Goal: Task Accomplishment & Management: Manage account settings

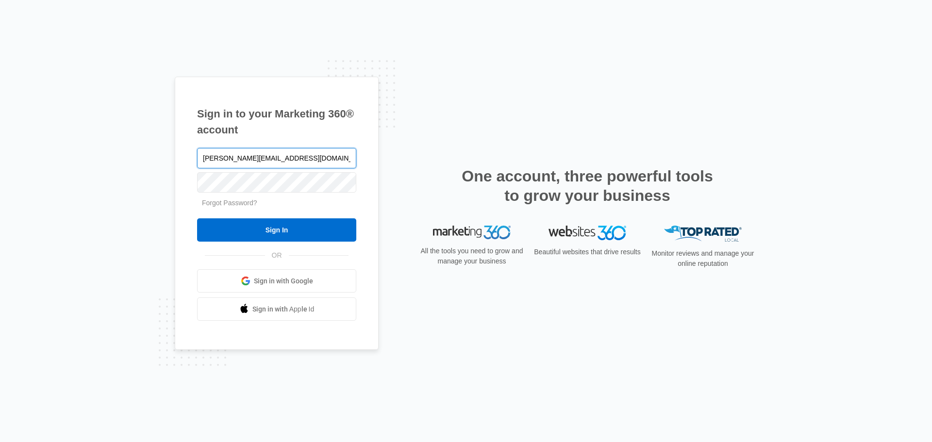
type input "[PERSON_NAME][EMAIL_ADDRESS][DOMAIN_NAME]"
click at [197, 218] on input "Sign In" at bounding box center [276, 229] width 159 height 23
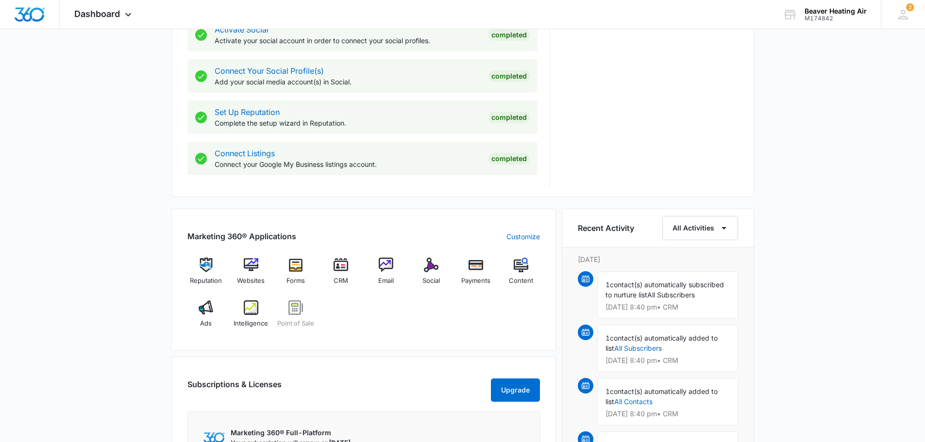
scroll to position [486, 0]
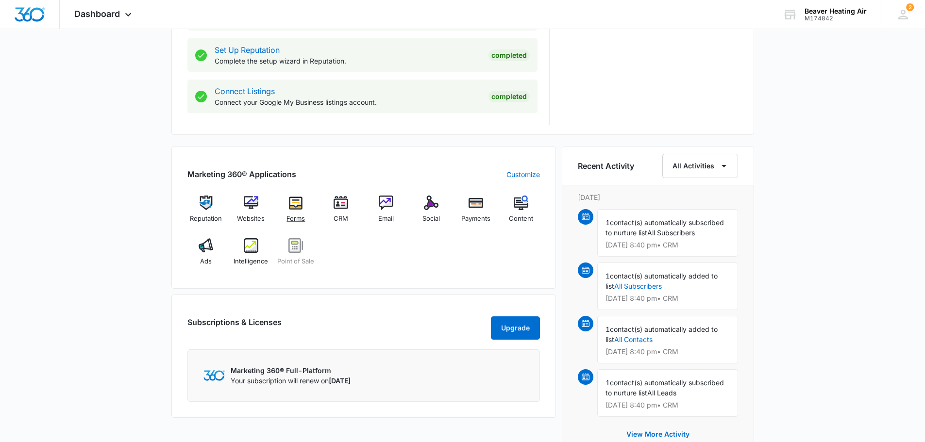
click at [289, 215] on span "Forms" at bounding box center [295, 219] width 18 height 10
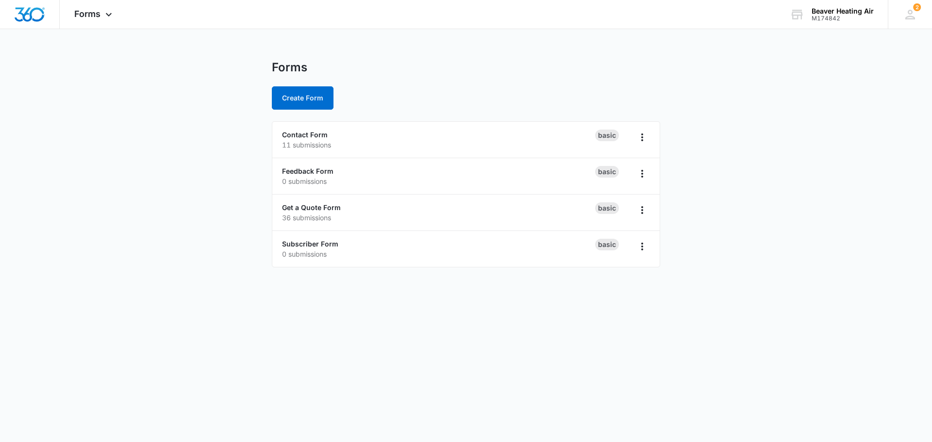
click at [335, 149] on p "11 submissions" at bounding box center [438, 145] width 313 height 10
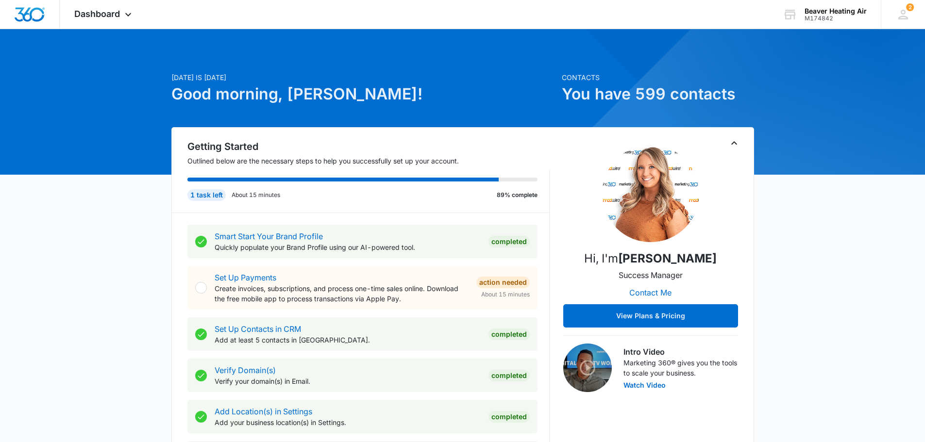
click at [108, 13] on span "Dashboard" at bounding box center [97, 14] width 46 height 10
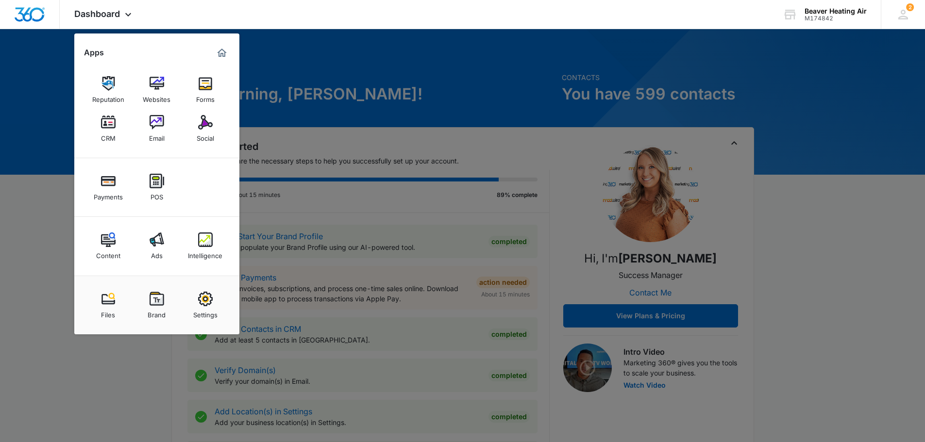
click at [114, 125] on img at bounding box center [108, 122] width 15 height 15
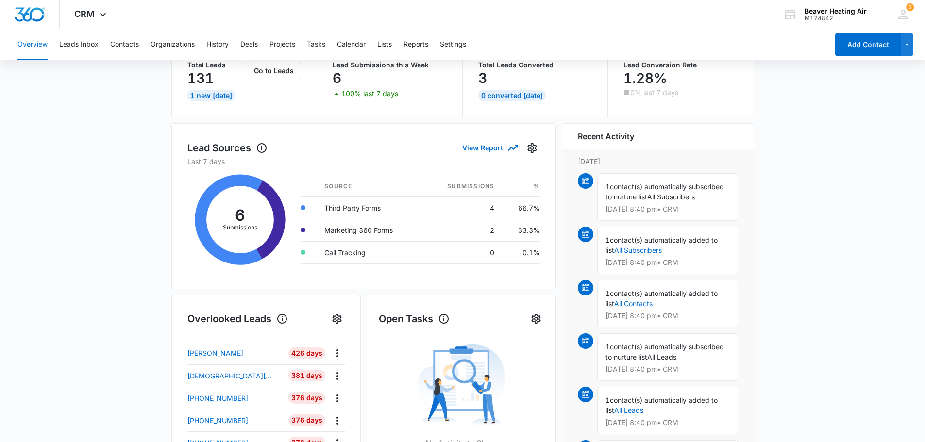
scroll to position [55, 0]
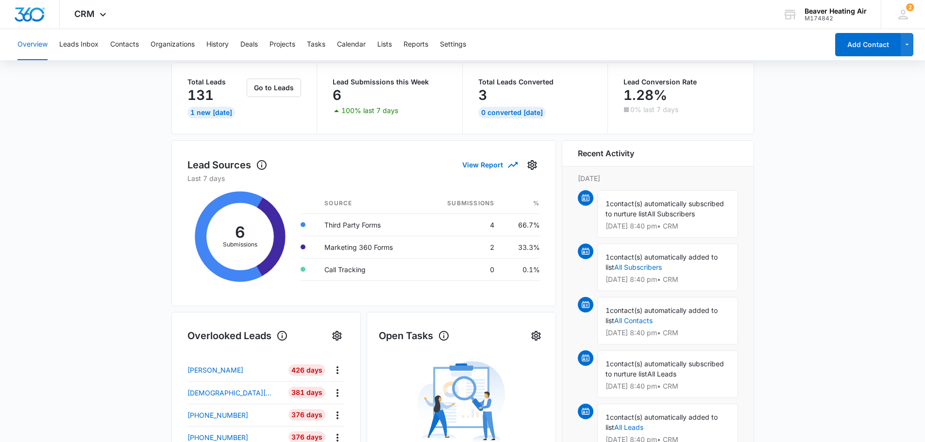
click at [645, 211] on span "contact(s) automatically subscribed to nurture list" at bounding box center [664, 209] width 118 height 18
click at [586, 198] on img at bounding box center [586, 198] width 8 height 8
click at [631, 211] on span "contact(s) automatically subscribed to nurture list" at bounding box center [664, 209] width 118 height 18
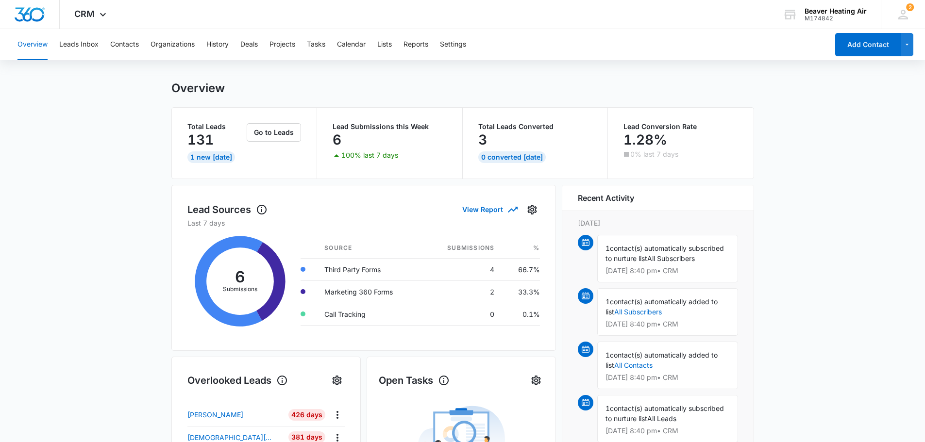
scroll to position [0, 0]
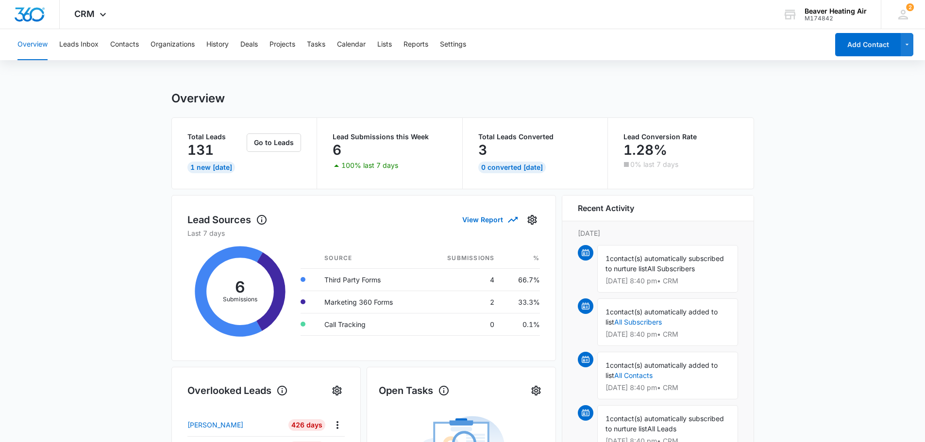
click at [410, 137] on p "Lead Submissions this Week" at bounding box center [390, 137] width 114 height 7
click at [367, 165] on p "100% last 7 days" at bounding box center [369, 165] width 57 height 7
click at [294, 143] on button "Go to Leads" at bounding box center [274, 143] width 54 height 18
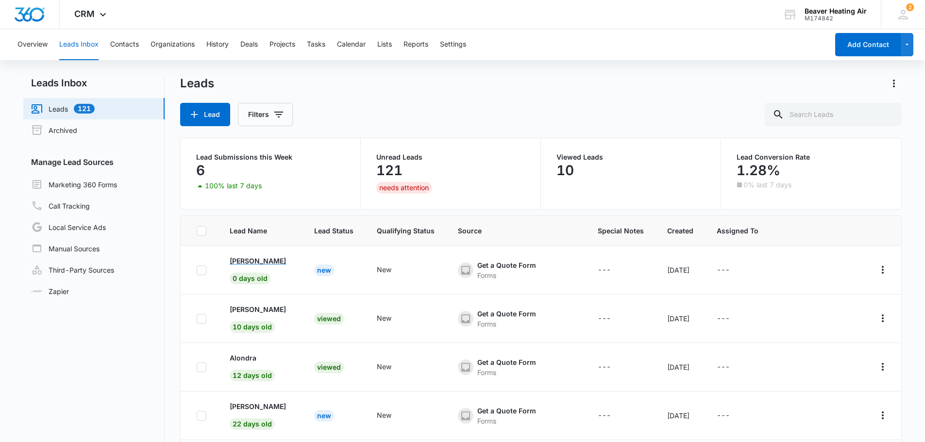
click at [239, 259] on p "[PERSON_NAME]" at bounding box center [258, 261] width 56 height 10
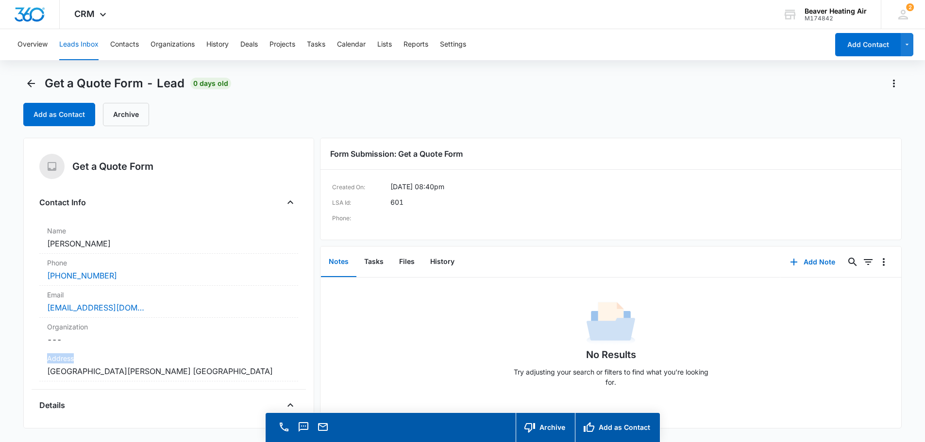
click at [167, 360] on dl "Name Cancel Save Changes Jeff Mix Phone Cancel Save Changes (208) 301-3161 Emai…" at bounding box center [168, 302] width 259 height 160
click at [184, 221] on div "Contact Info Name Cancel Save Changes Jeff Mix Phone Cancel Save Changes (208) …" at bounding box center [168, 292] width 259 height 195
drag, startPoint x: 125, startPoint y: 273, endPoint x: 40, endPoint y: 277, distance: 85.5
click at [40, 277] on div "Phone Cancel Save Changes (208) 301-3161" at bounding box center [168, 270] width 259 height 32
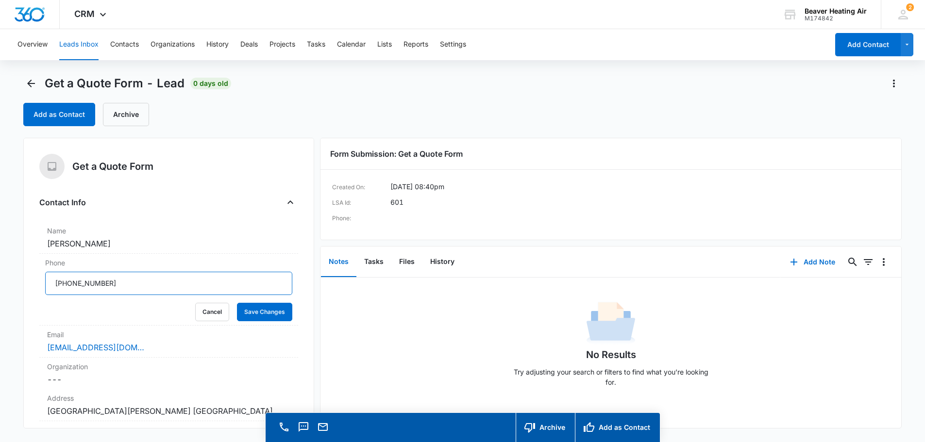
drag, startPoint x: 115, startPoint y: 288, endPoint x: 48, endPoint y: 292, distance: 66.6
click at [49, 292] on input "Phone" at bounding box center [168, 283] width 247 height 23
paste input "(428) 677-7458"
type input "(428) 677-7458"
drag, startPoint x: 121, startPoint y: 287, endPoint x: 33, endPoint y: 290, distance: 87.9
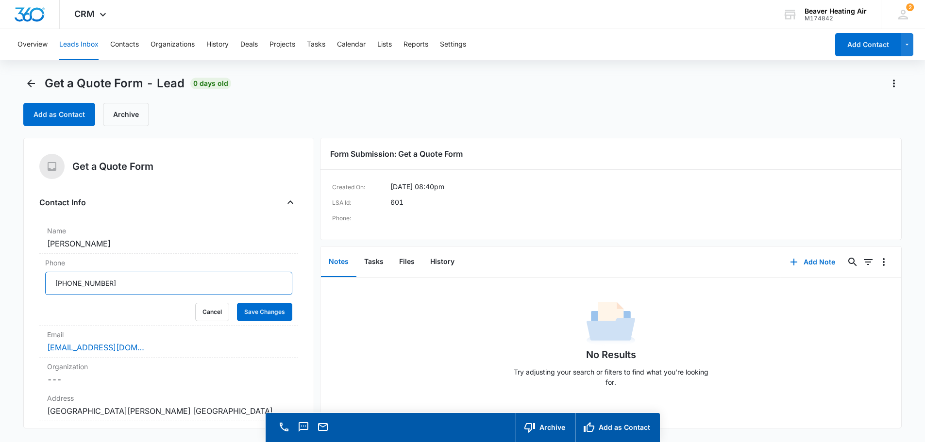
click at [33, 290] on div "Get a Quote Form Contact Info Name Cancel Save Changes Jeff Mix Phone Cancel Sa…" at bounding box center [168, 283] width 291 height 291
type input "[PHONE_NUMBER]"
click at [238, 341] on div "Email Cancel Save Changes jpmix1883@hotmail.com" at bounding box center [168, 342] width 259 height 32
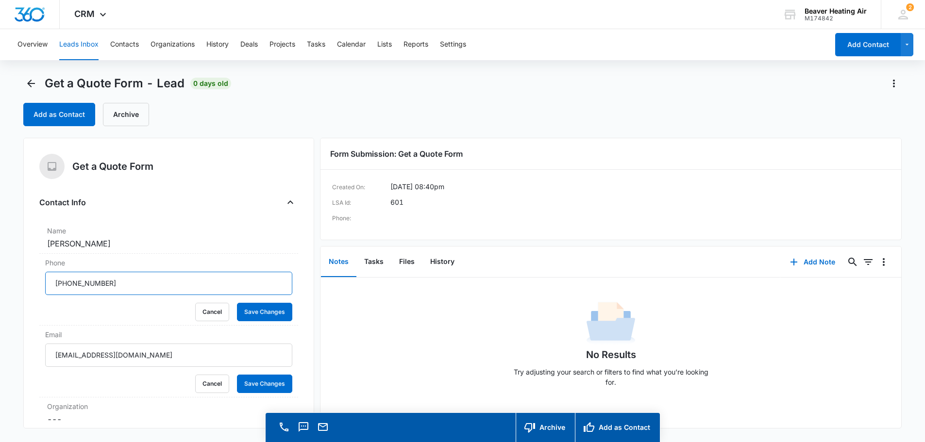
drag, startPoint x: 111, startPoint y: 285, endPoint x: 51, endPoint y: 287, distance: 59.8
click at [51, 287] on input "Phone" at bounding box center [168, 283] width 247 height 23
click at [425, 352] on div "No Results Try adjusting your search or filters to find what you’re looking for." at bounding box center [610, 347] width 581 height 96
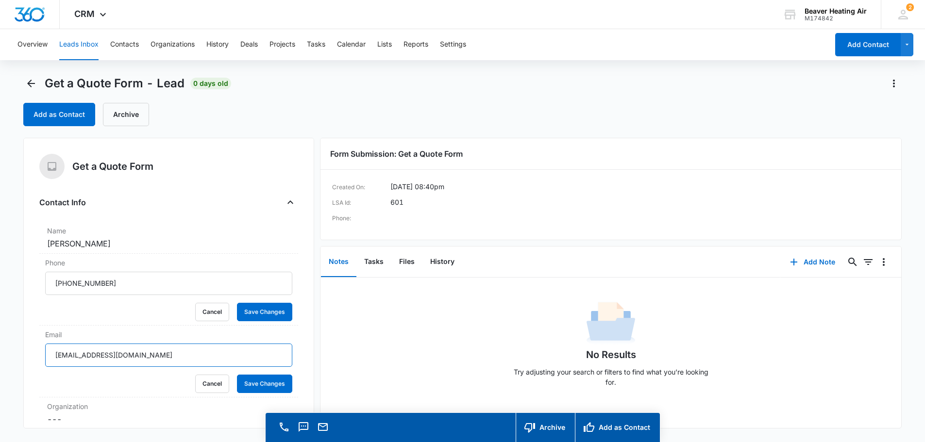
drag, startPoint x: 135, startPoint y: 351, endPoint x: 25, endPoint y: 359, distance: 111.0
click at [25, 359] on div "Get a Quote Form Contact Info Name Cancel Save Changes Jeff Mix Phone Cancel Sa…" at bounding box center [168, 283] width 291 height 291
click at [404, 347] on div "No Results Try adjusting your search or filters to find what you’re looking for." at bounding box center [610, 347] width 581 height 96
click at [361, 108] on div "Add as Contact Archive" at bounding box center [462, 114] width 879 height 23
click at [580, 119] on div "Add as Contact Archive" at bounding box center [462, 114] width 879 height 23
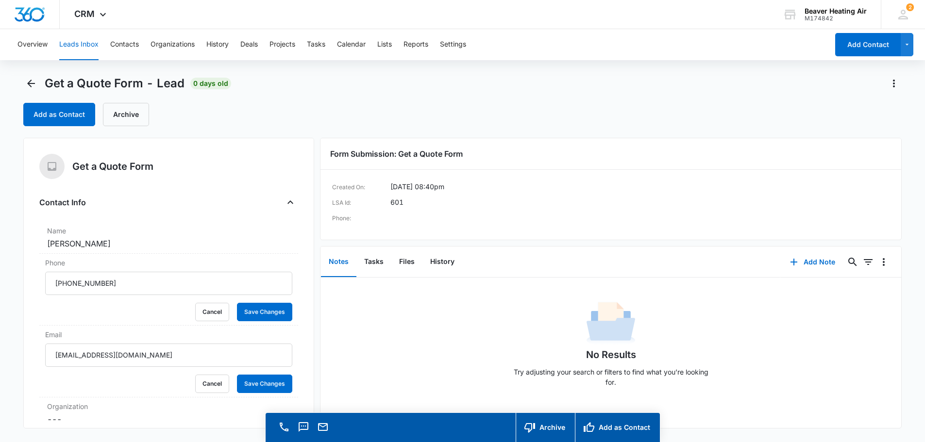
click at [558, 91] on div "Get a Quote Form - Lead 0 days old" at bounding box center [462, 84] width 879 height 16
click at [230, 119] on div "Add as Contact Archive" at bounding box center [462, 114] width 879 height 23
click at [34, 79] on icon "Back" at bounding box center [31, 84] width 12 height 12
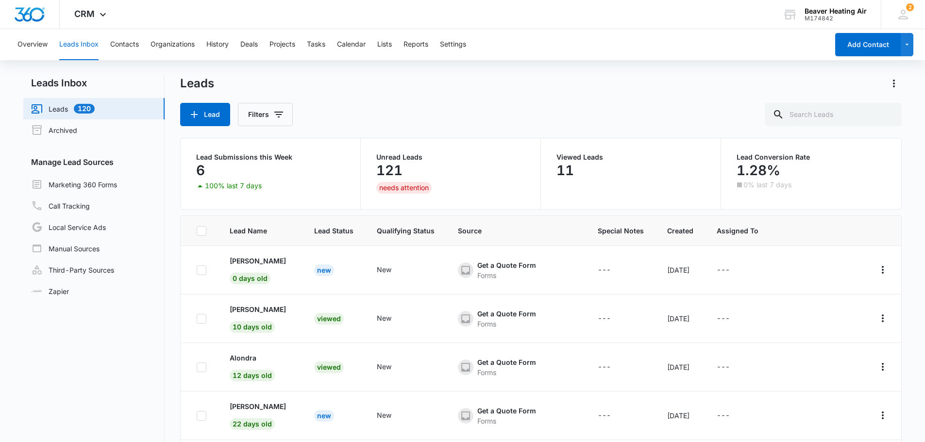
click at [198, 271] on icon at bounding box center [201, 270] width 9 height 9
click at [197, 270] on input "checkbox" at bounding box center [196, 270] width 0 height 0
checkbox input "true"
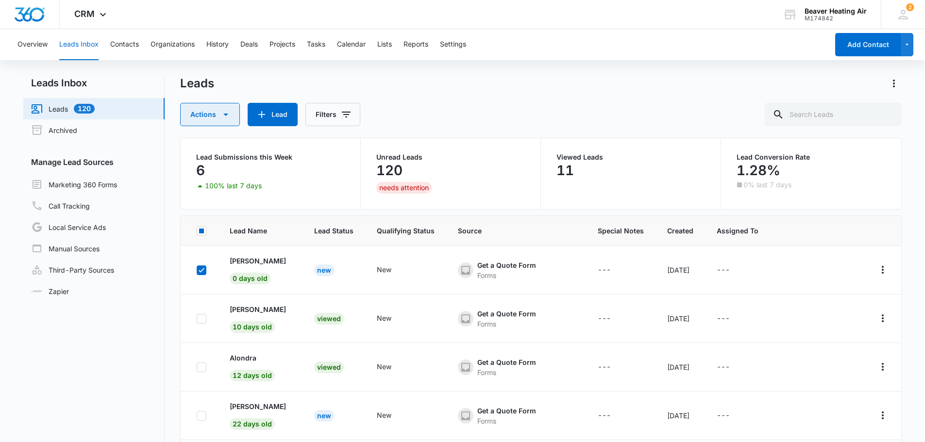
click at [212, 118] on button "Actions" at bounding box center [210, 114] width 60 height 23
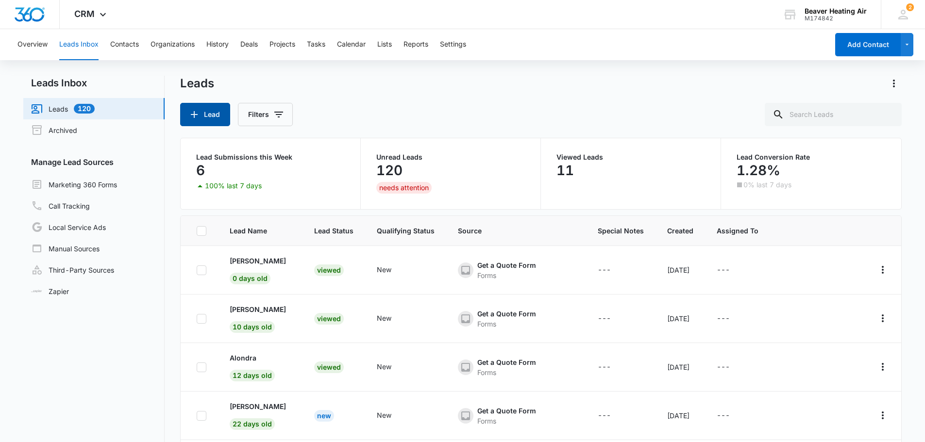
click at [209, 113] on button "Lead" at bounding box center [205, 114] width 50 height 23
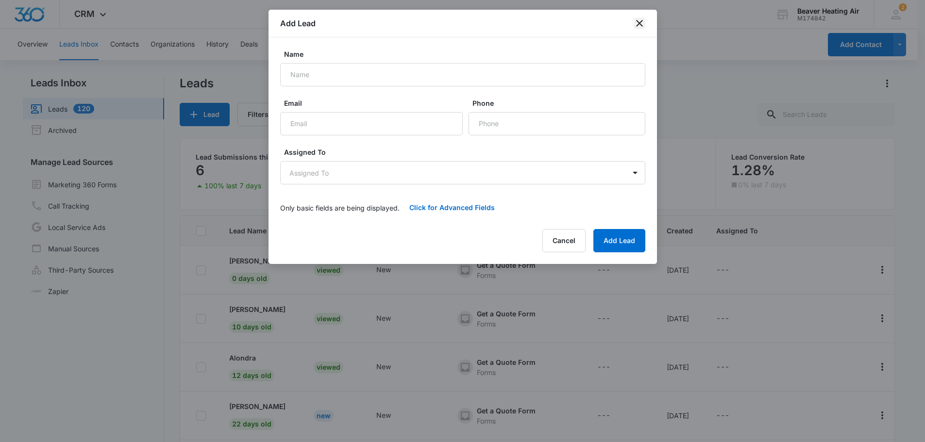
click at [639, 24] on icon "close" at bounding box center [639, 23] width 7 height 7
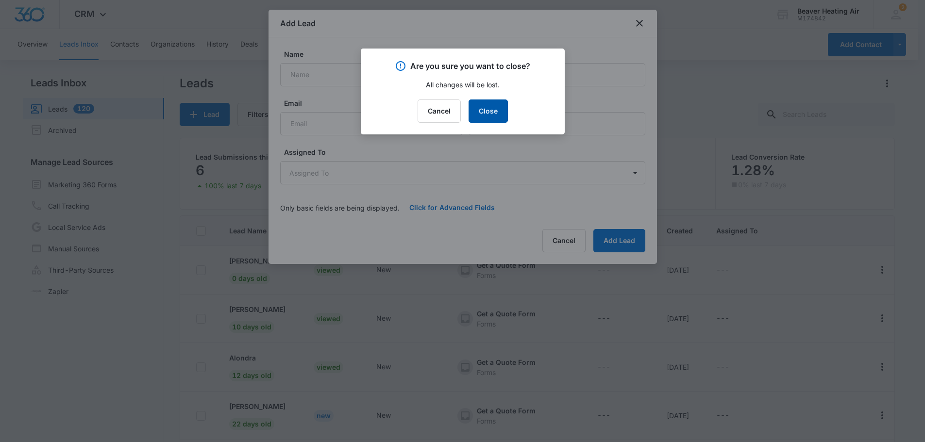
click at [488, 111] on button "Close" at bounding box center [488, 111] width 39 height 23
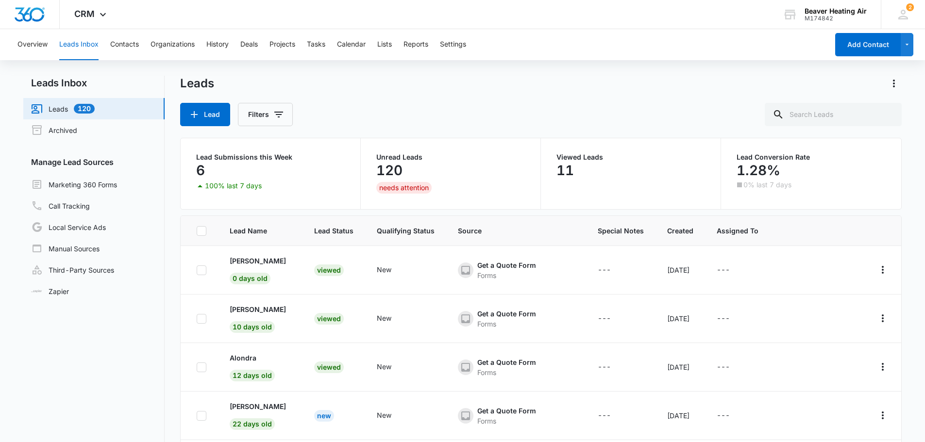
click at [201, 268] on icon at bounding box center [201, 270] width 9 height 9
click at [197, 270] on input "checkbox" at bounding box center [196, 270] width 0 height 0
checkbox input "true"
click at [216, 115] on button "Actions" at bounding box center [210, 114] width 60 height 23
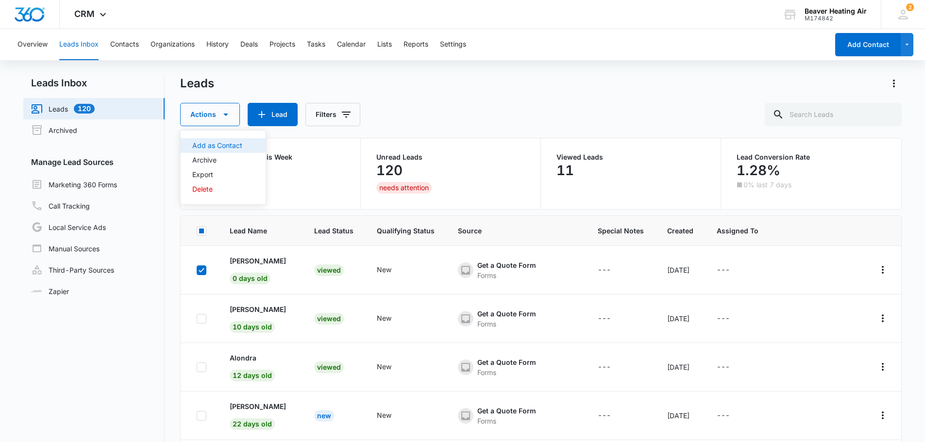
click at [217, 147] on div "Add as Contact" at bounding box center [217, 145] width 50 height 7
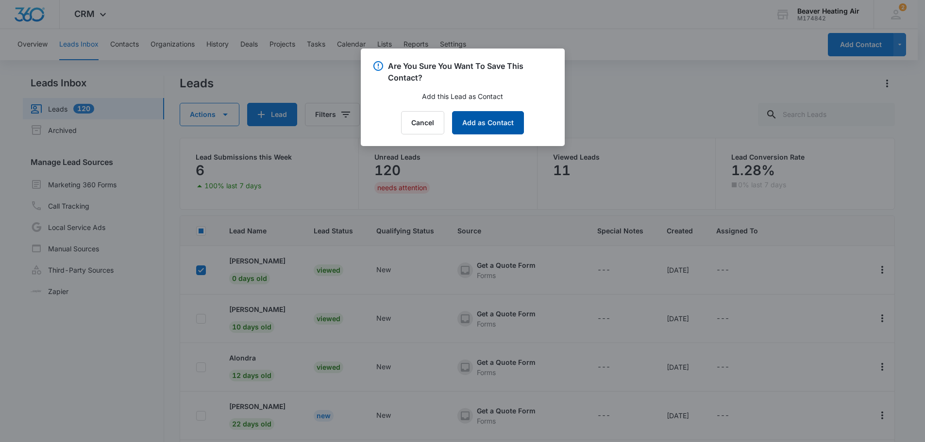
click at [477, 121] on button "Add as Contact" at bounding box center [488, 122] width 72 height 23
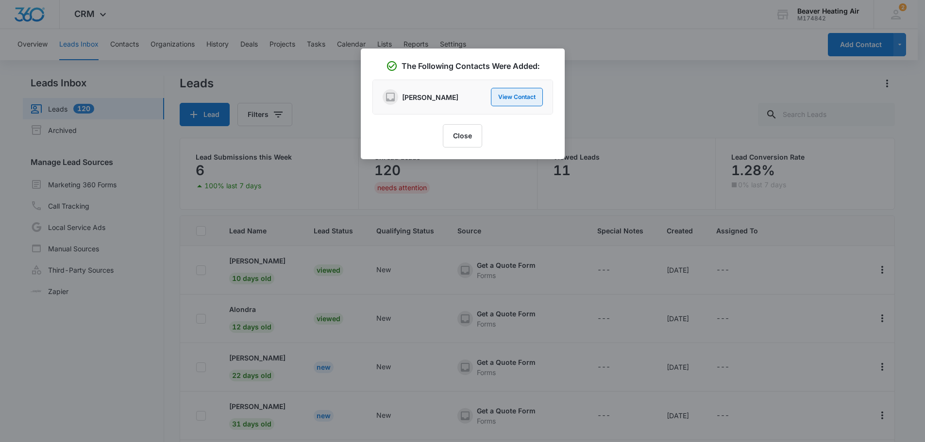
click at [504, 98] on button "View Contact" at bounding box center [517, 97] width 52 height 18
